Goal: Navigation & Orientation: Find specific page/section

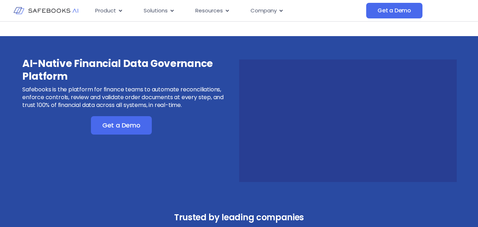
scroll to position [1844, 0]
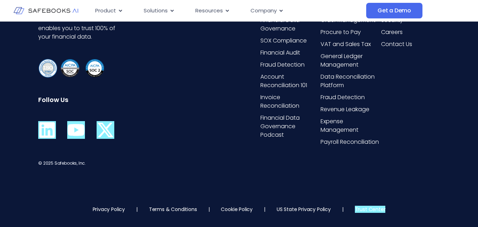
click at [74, 136] on icon at bounding box center [76, 130] width 18 height 18
drag, startPoint x: 114, startPoint y: 209, endPoint x: 168, endPoint y: 212, distance: 54.9
click at [114, 209] on link "Privacy Policy" at bounding box center [109, 208] width 32 height 7
click at [170, 211] on link "Terms & Conditions" at bounding box center [173, 208] width 48 height 7
click at [244, 209] on link "Cookie Policy" at bounding box center [237, 208] width 32 height 7
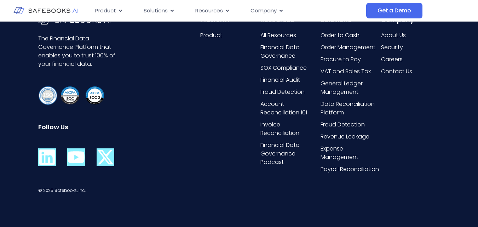
scroll to position [1797, 0]
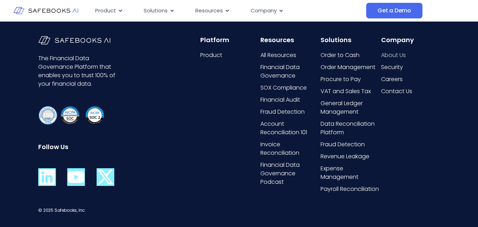
click at [397, 58] on span "About Us" at bounding box center [393, 55] width 25 height 8
click at [398, 88] on span "Contact Us" at bounding box center [396, 91] width 31 height 8
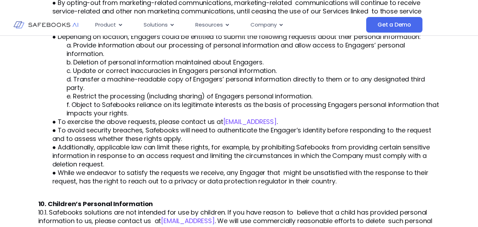
scroll to position [1503, 0]
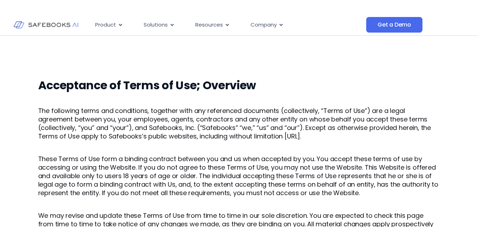
scroll to position [2363, 0]
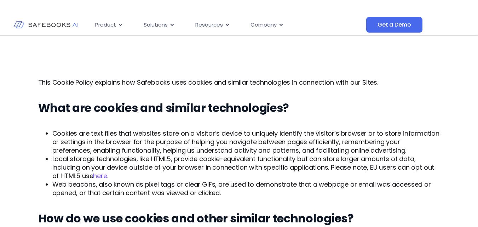
scroll to position [696, 0]
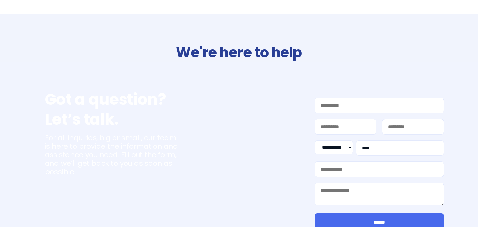
select select "**"
